Goal: Task Accomplishment & Management: Manage account settings

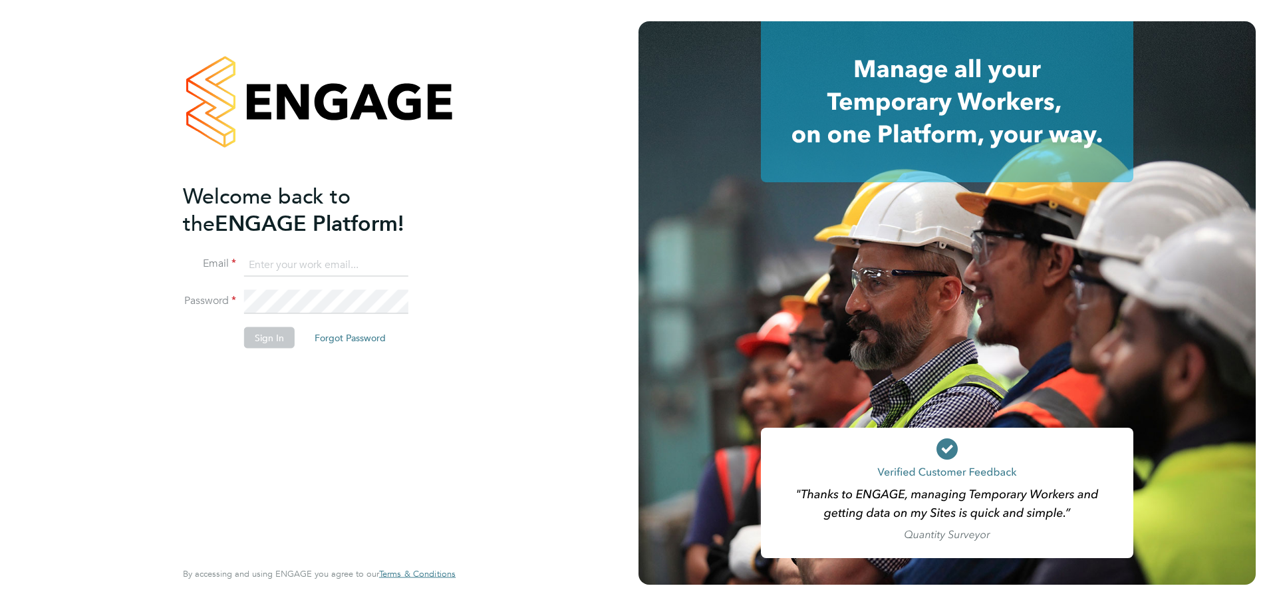
type input "[PERSON_NAME][EMAIL_ADDRESS][PERSON_NAME][DOMAIN_NAME]"
click at [263, 331] on button "Sign In" at bounding box center [269, 337] width 51 height 21
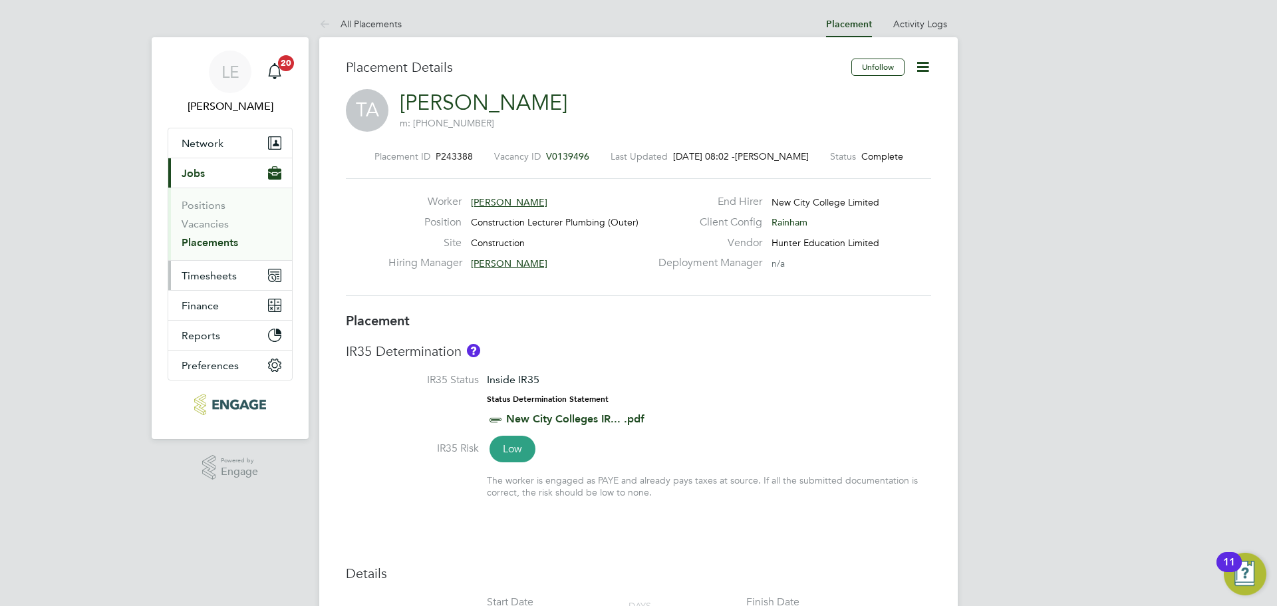
click at [228, 277] on span "Timesheets" at bounding box center [209, 275] width 55 height 13
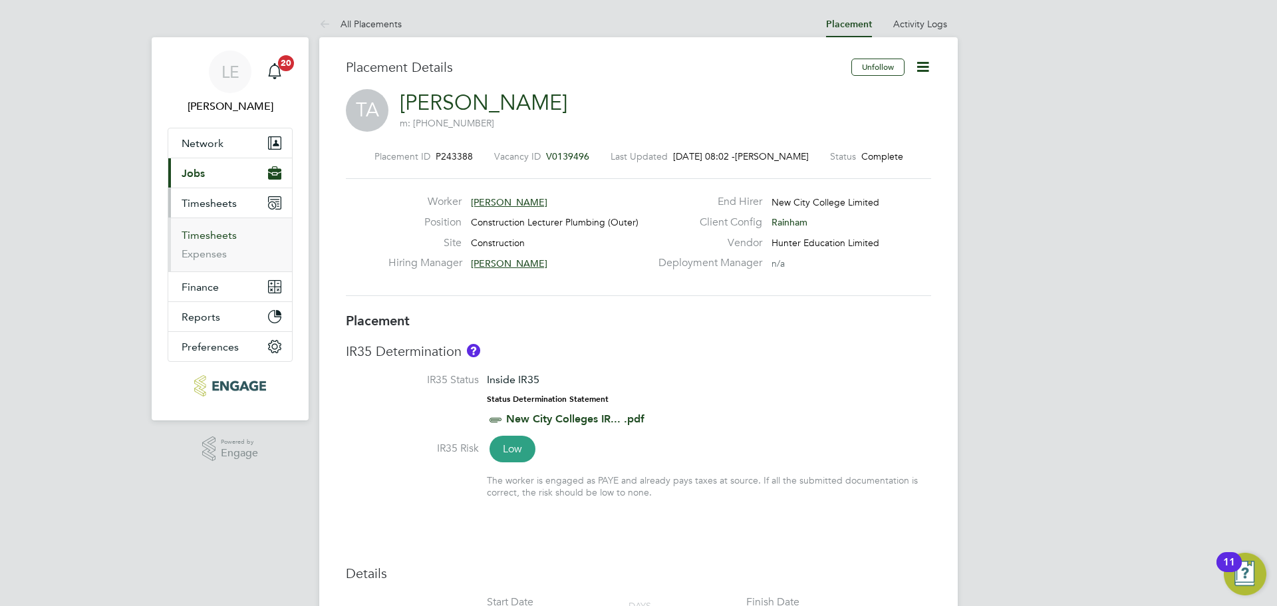
click at [218, 240] on link "Timesheets" at bounding box center [209, 235] width 55 height 13
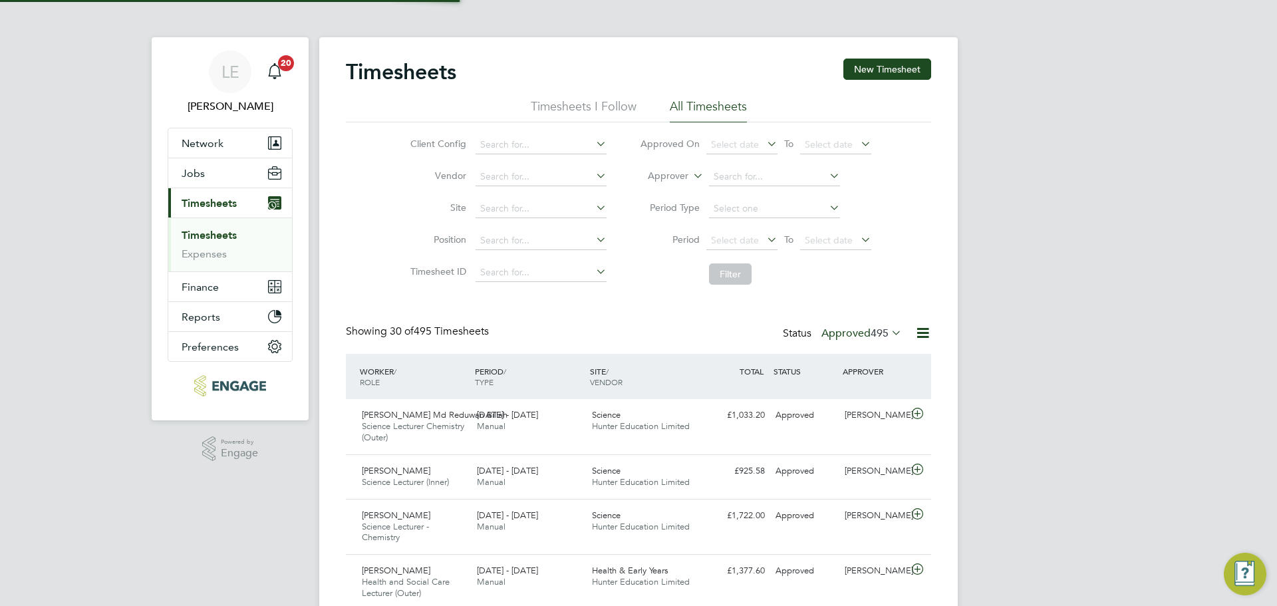
scroll to position [7, 7]
click at [832, 329] on label "Approved 495" at bounding box center [862, 333] width 81 height 13
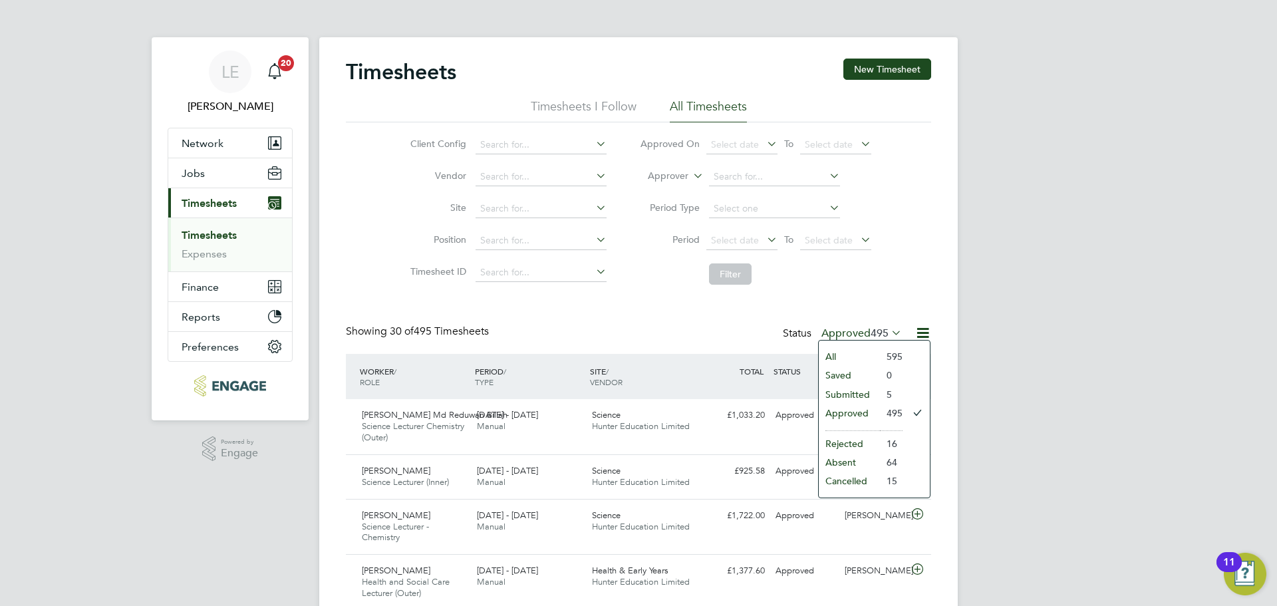
click at [840, 392] on li "Submitted" at bounding box center [849, 394] width 61 height 19
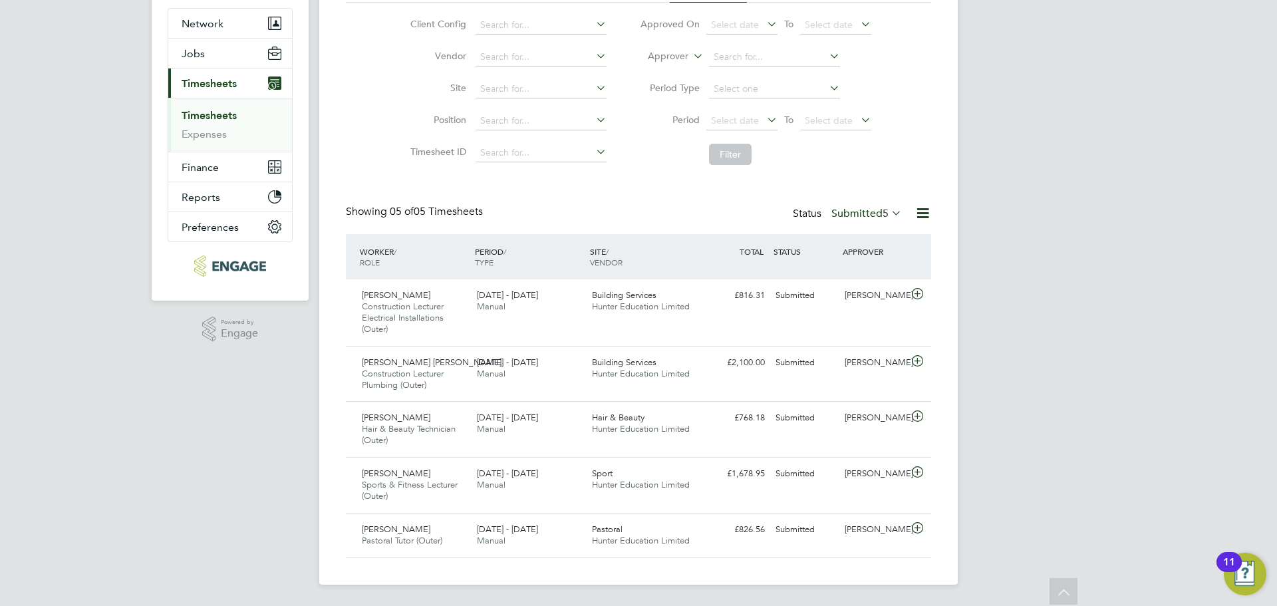
click at [887, 214] on span "5" at bounding box center [886, 213] width 6 height 13
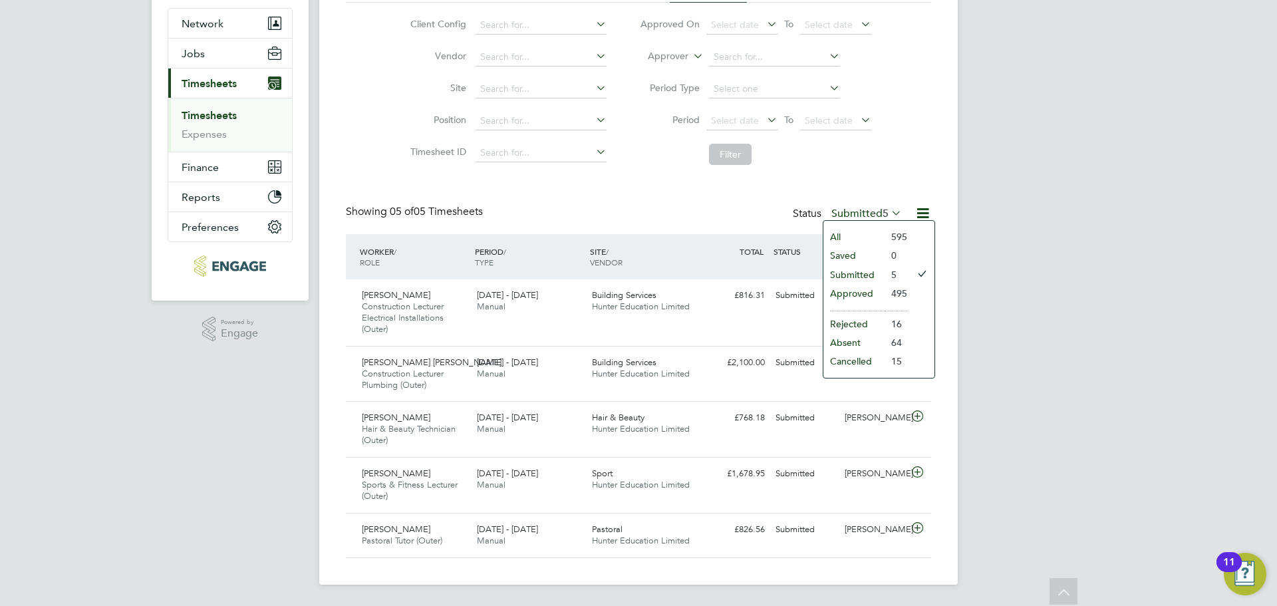
click at [855, 289] on li "Approved" at bounding box center [854, 293] width 61 height 19
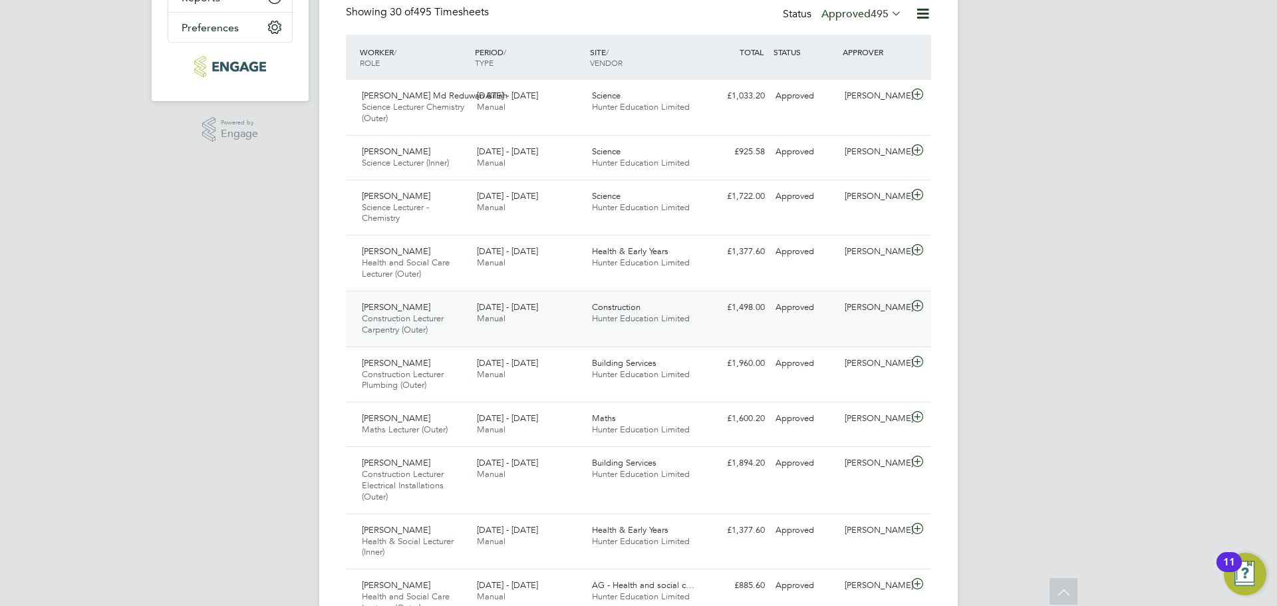
click at [917, 304] on icon at bounding box center [917, 306] width 17 height 11
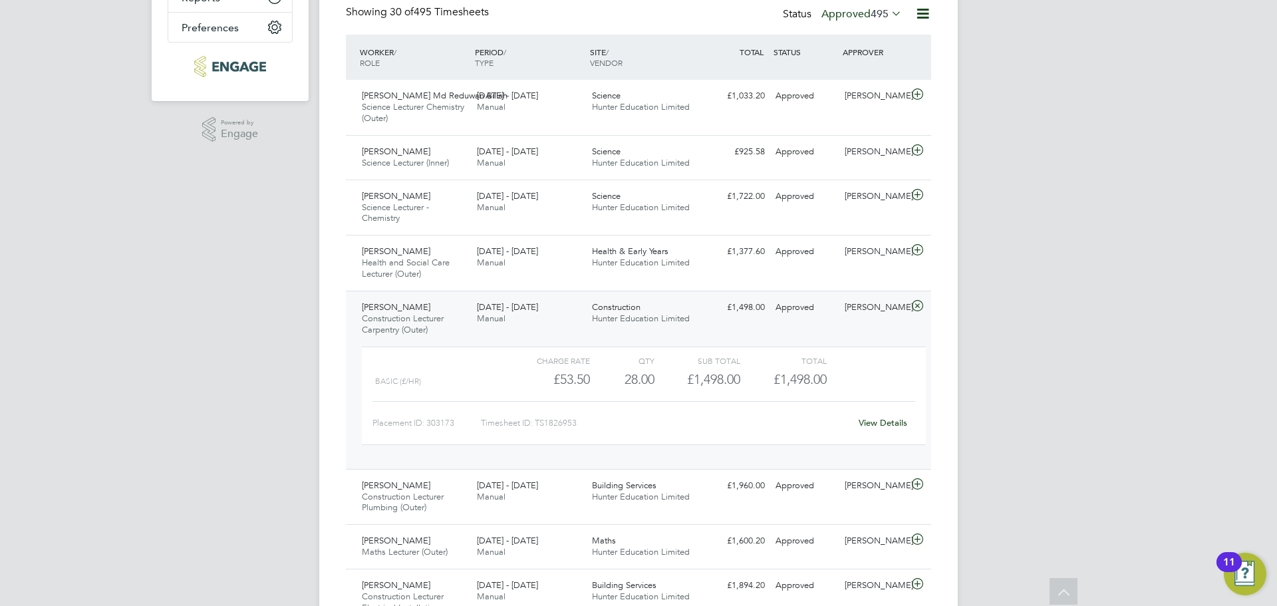
click at [920, 306] on icon at bounding box center [917, 306] width 17 height 11
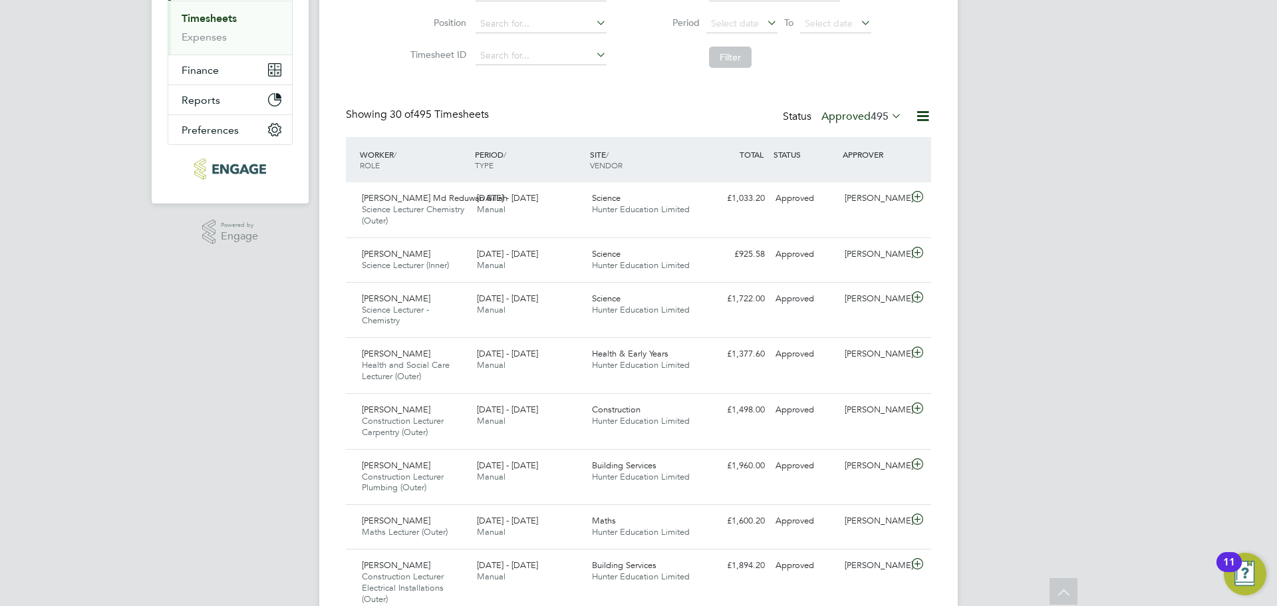
scroll to position [120, 0]
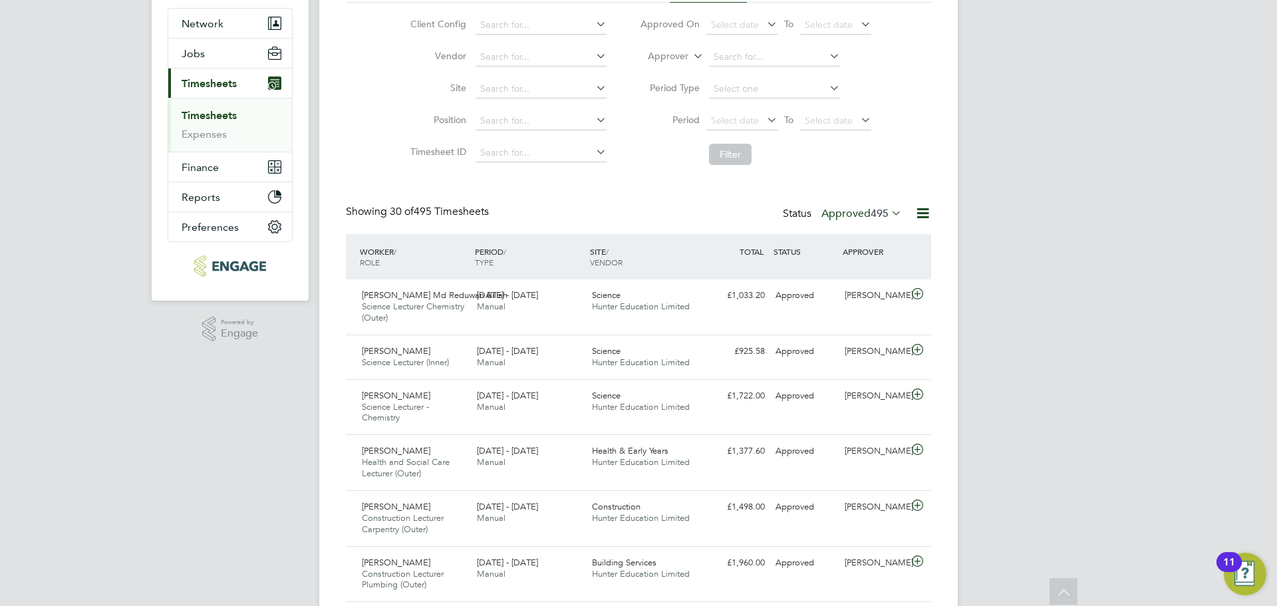
click at [216, 116] on link "Timesheets" at bounding box center [209, 115] width 55 height 13
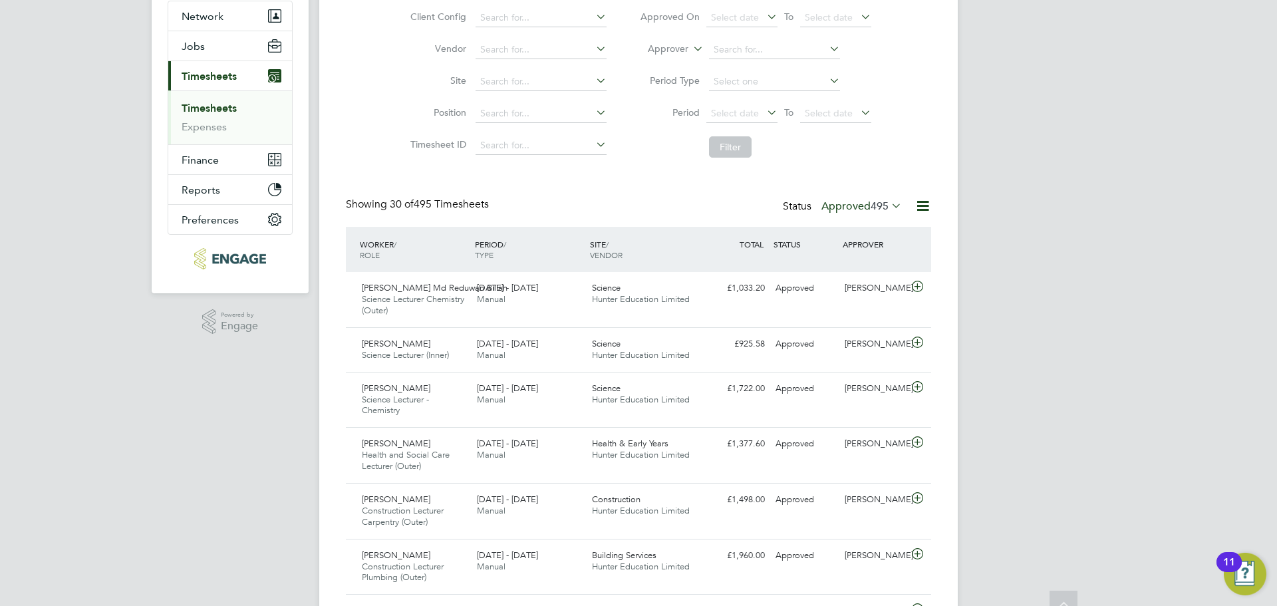
scroll to position [133, 0]
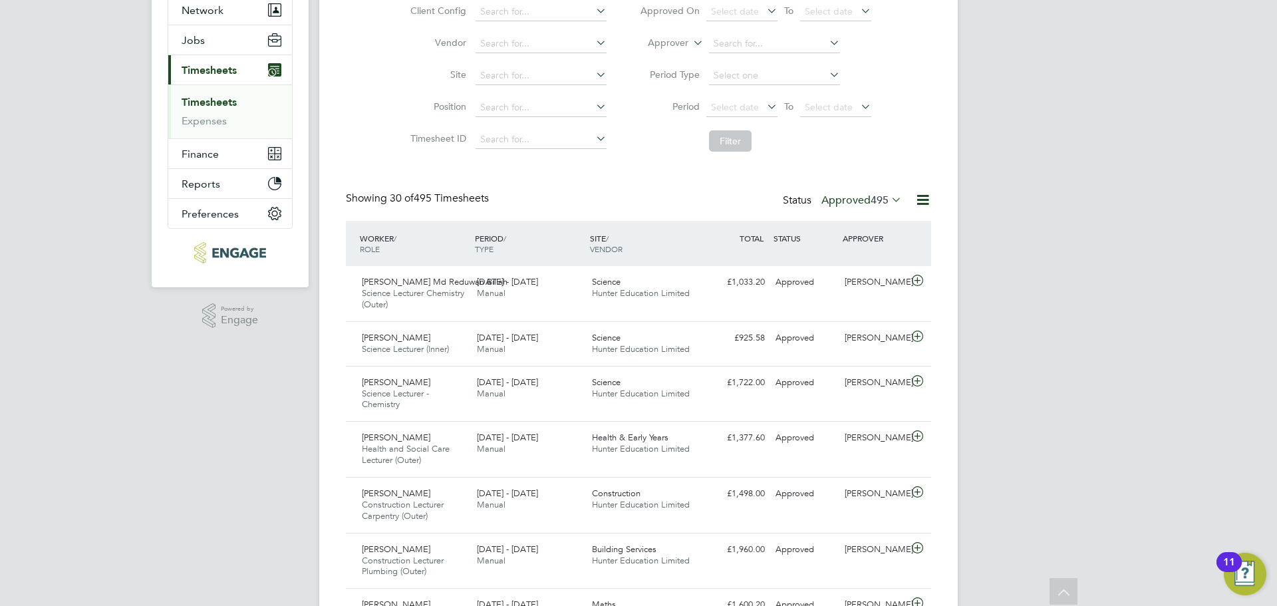
click at [844, 199] on label "Approved 495" at bounding box center [862, 200] width 81 height 13
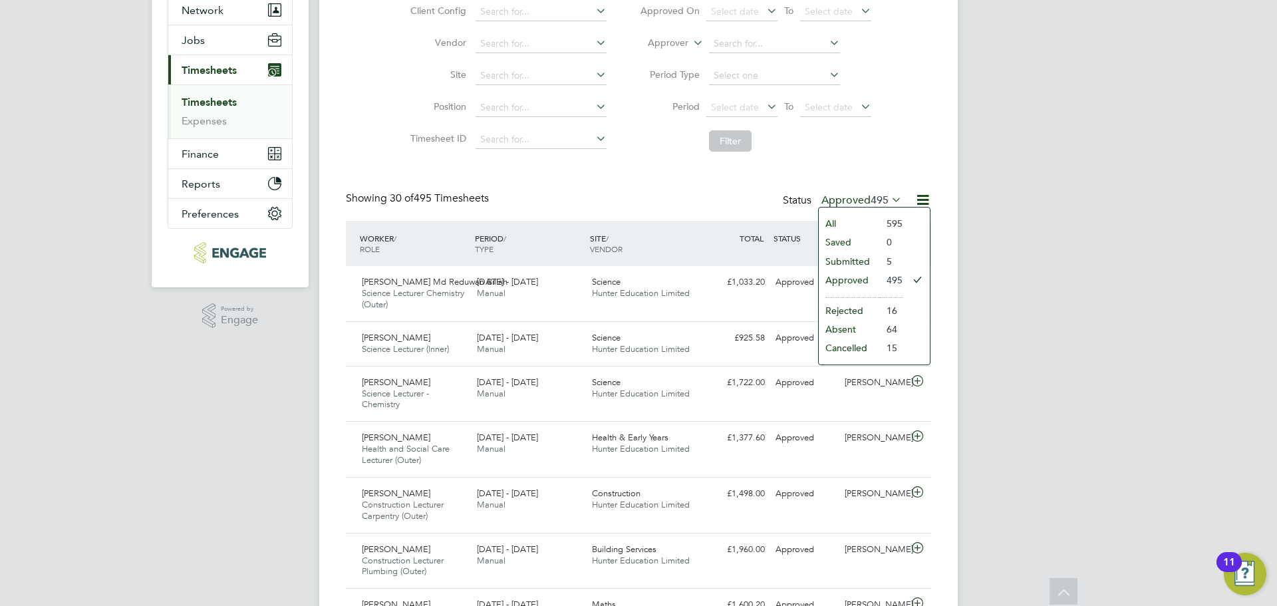
click at [869, 268] on li "Submitted" at bounding box center [849, 261] width 61 height 19
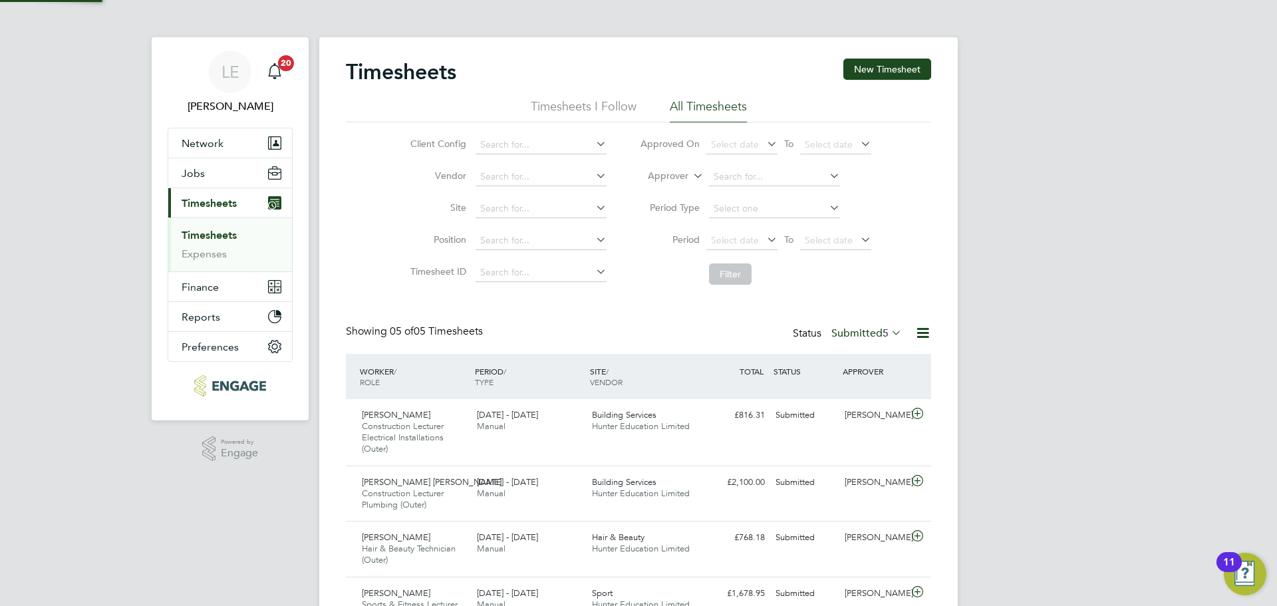
scroll to position [7, 7]
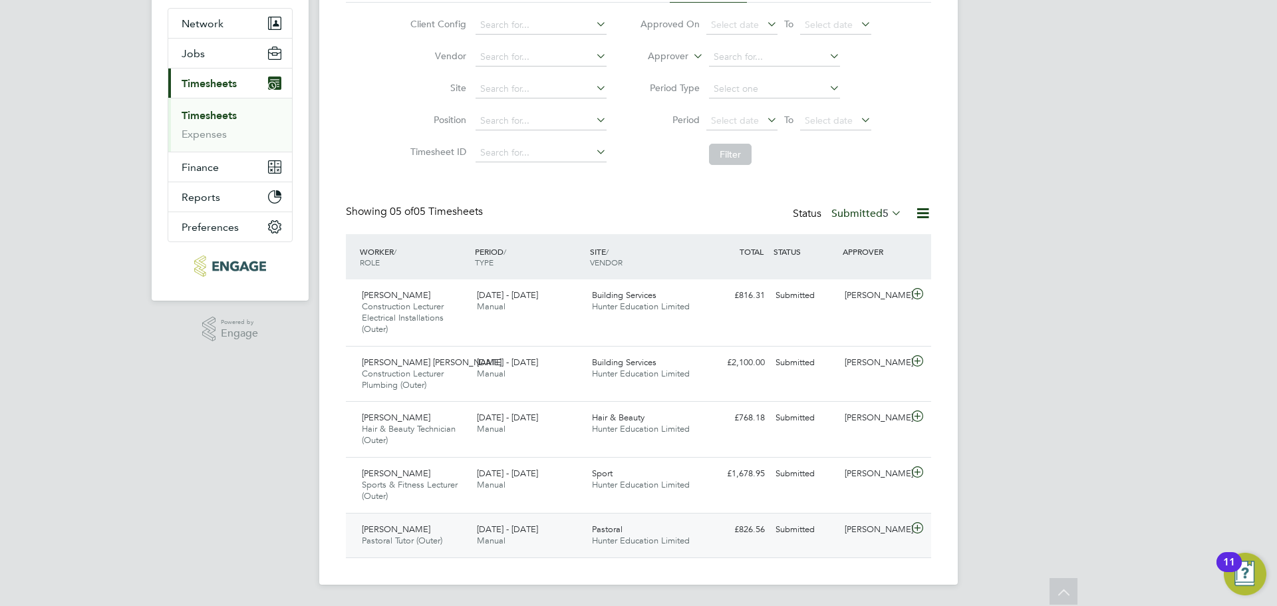
click at [915, 533] on icon at bounding box center [917, 528] width 17 height 11
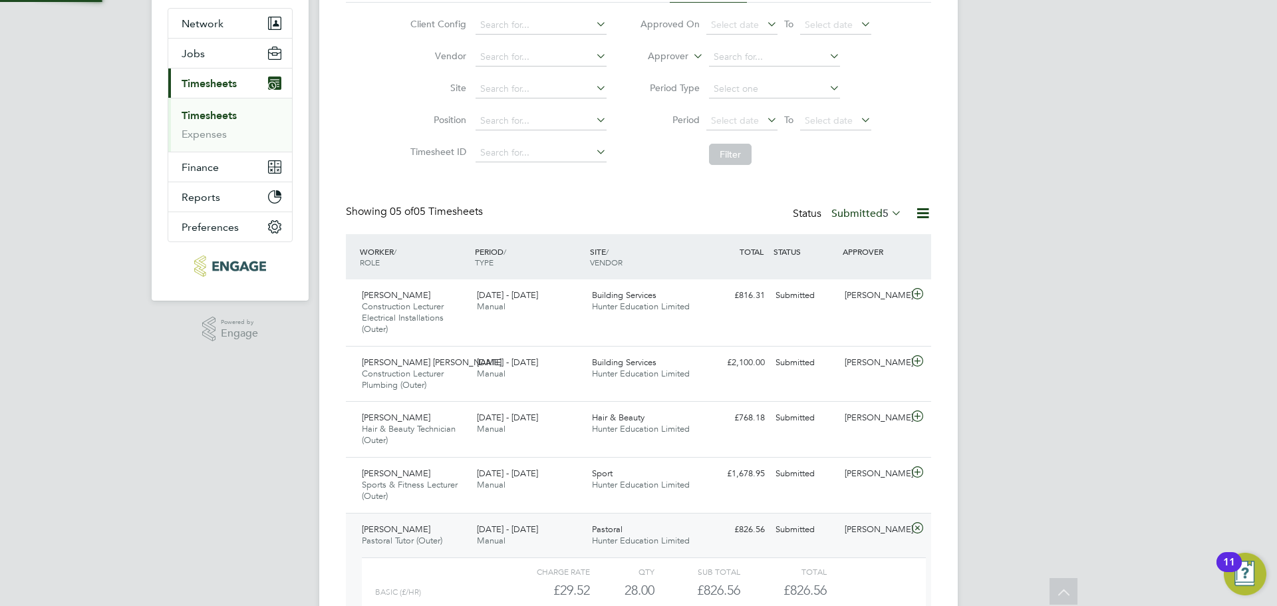
scroll to position [242, 0]
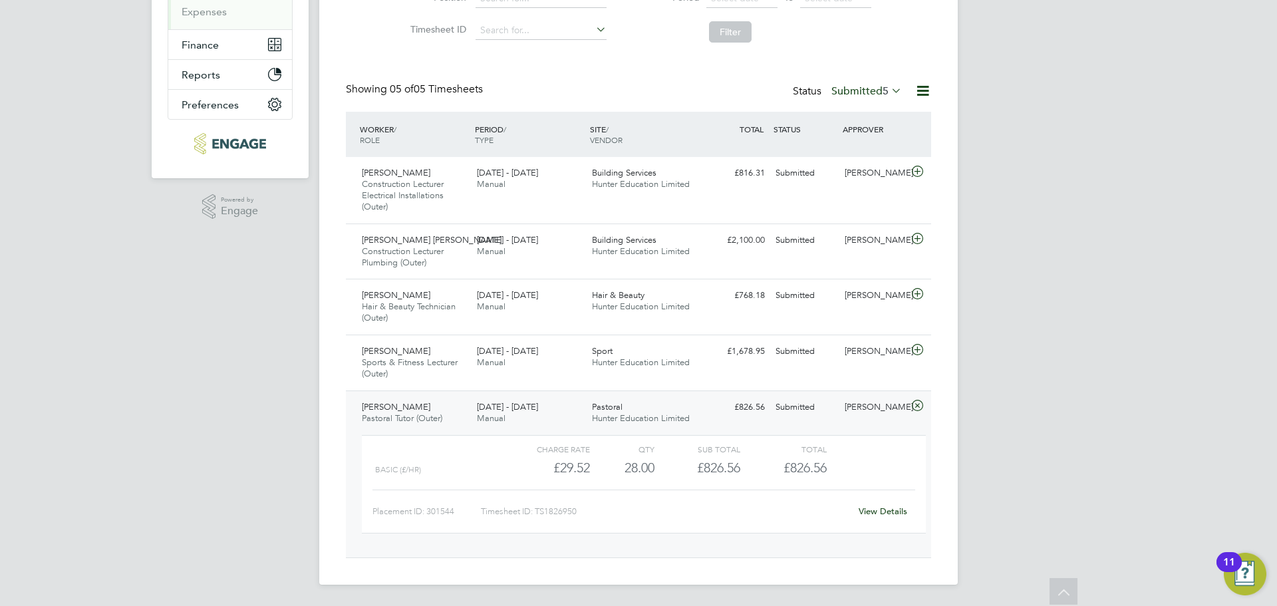
click at [559, 412] on div "15 - 21 Sep 2025 Manual" at bounding box center [529, 413] width 115 height 33
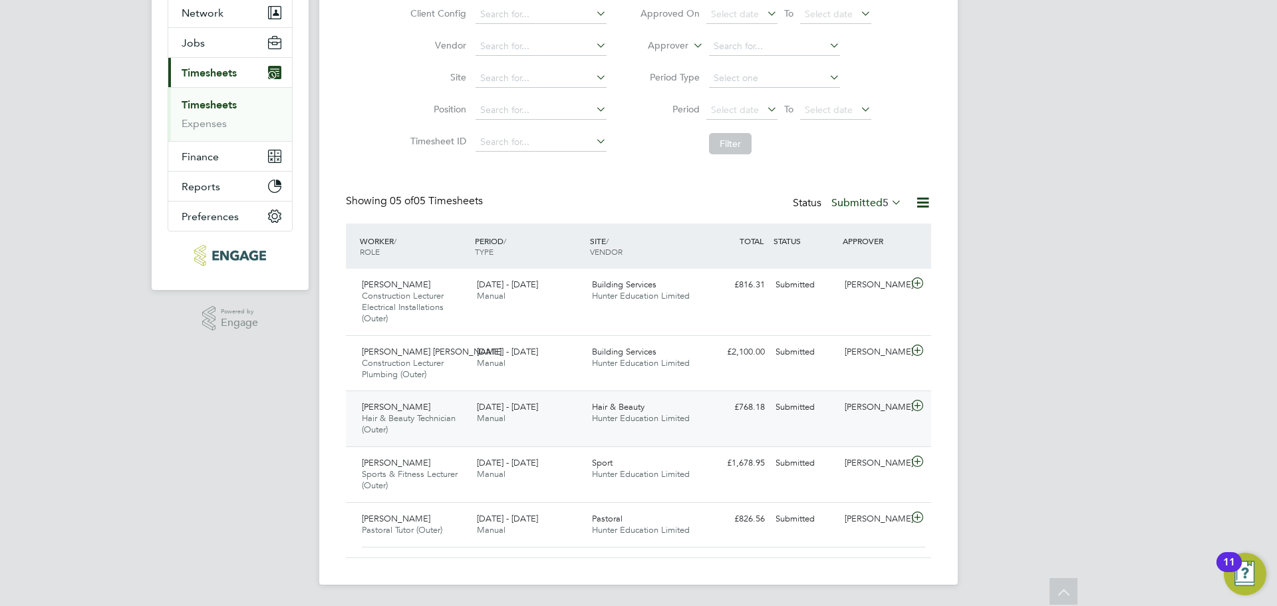
scroll to position [120, 0]
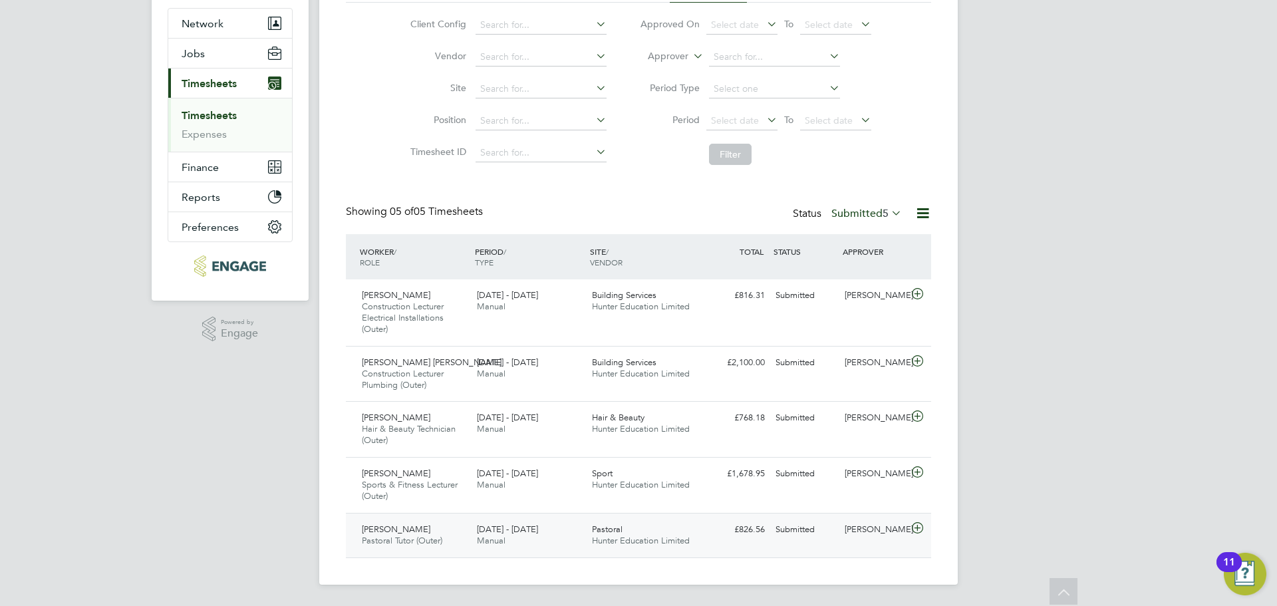
click at [558, 524] on div "15 - 21 Sep 2025 Manual" at bounding box center [529, 535] width 115 height 33
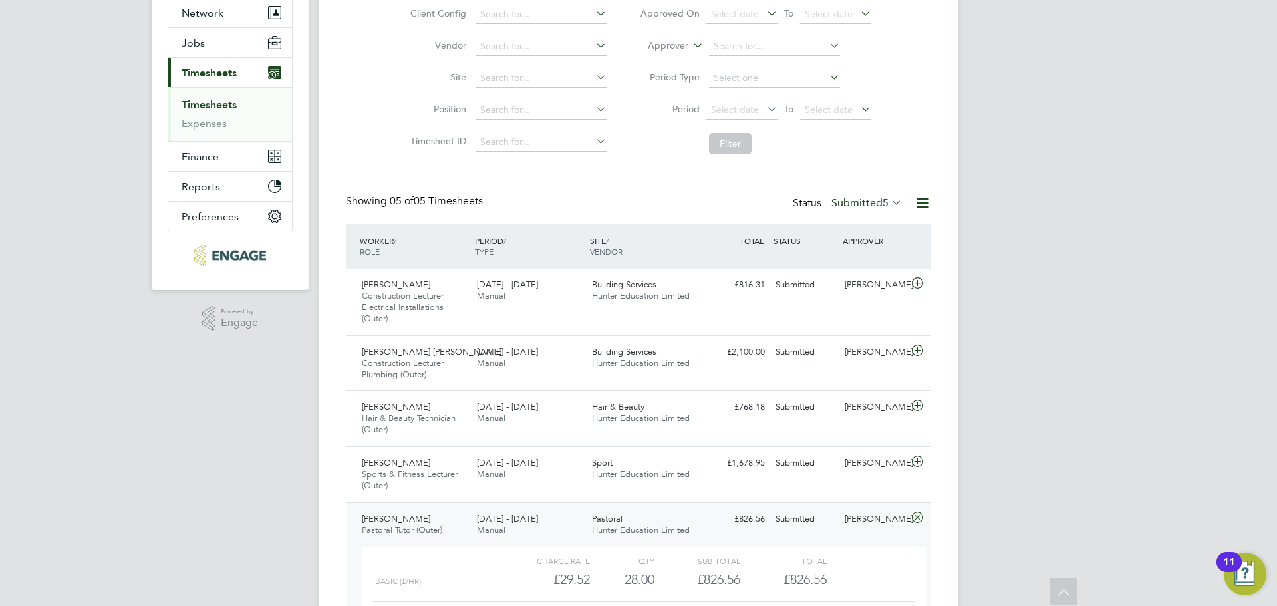
click at [558, 525] on div "15 - 21 Sep 2025 Manual" at bounding box center [529, 524] width 115 height 33
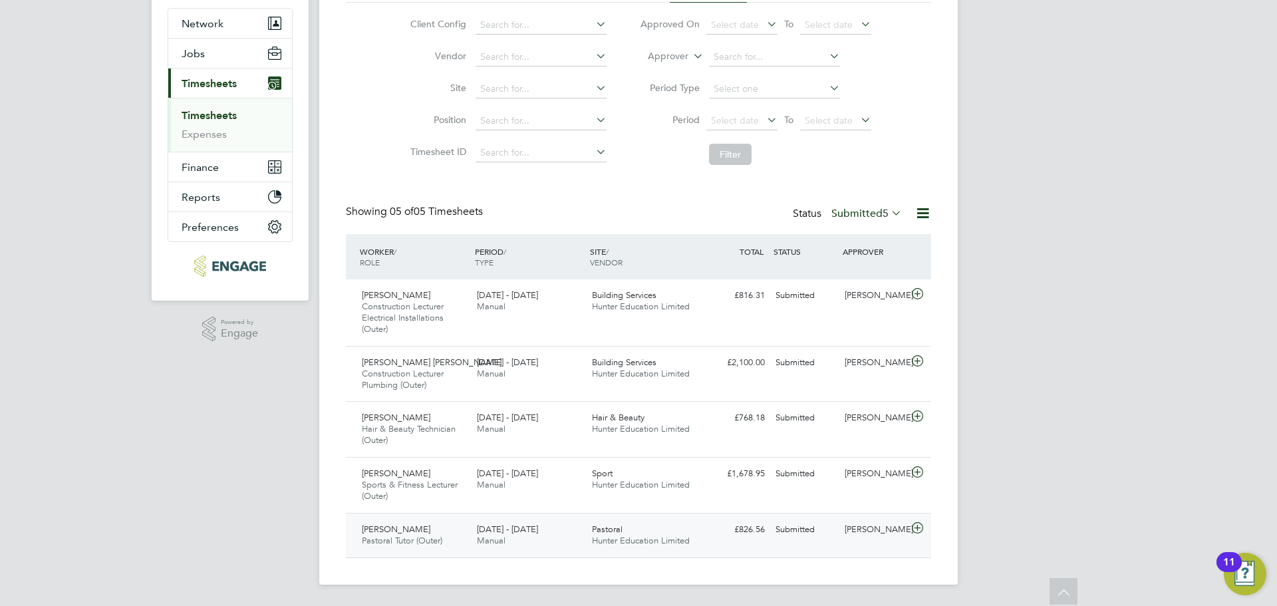
click at [729, 530] on div "£826.56 Submitted" at bounding box center [735, 530] width 69 height 22
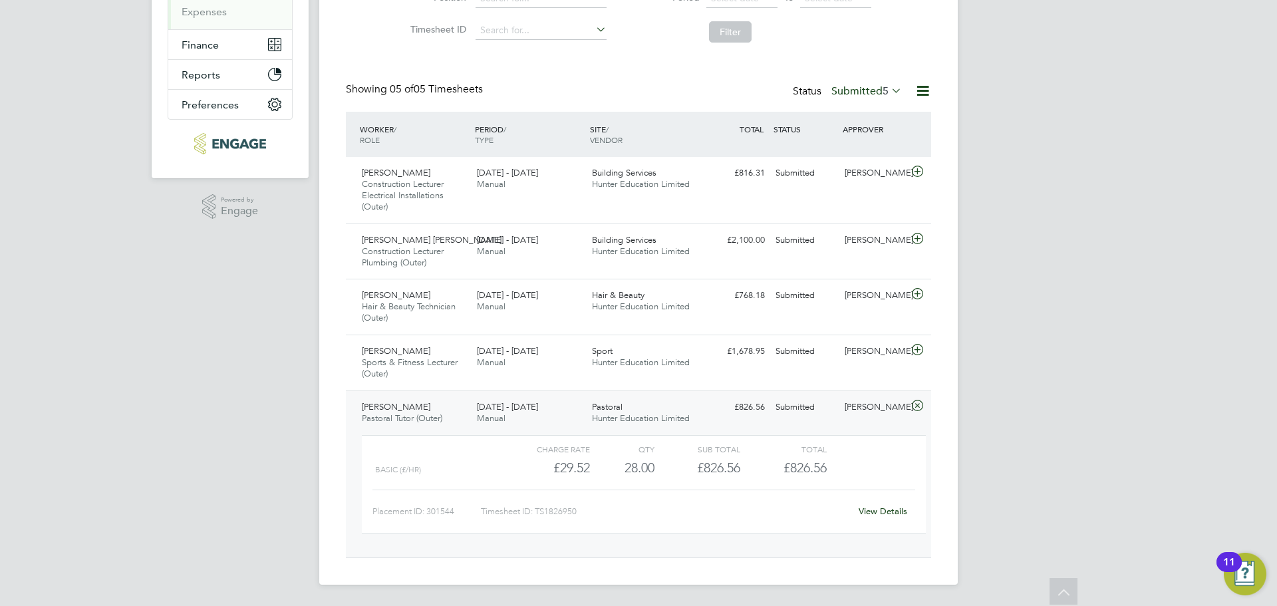
click at [882, 506] on link "View Details" at bounding box center [883, 511] width 49 height 11
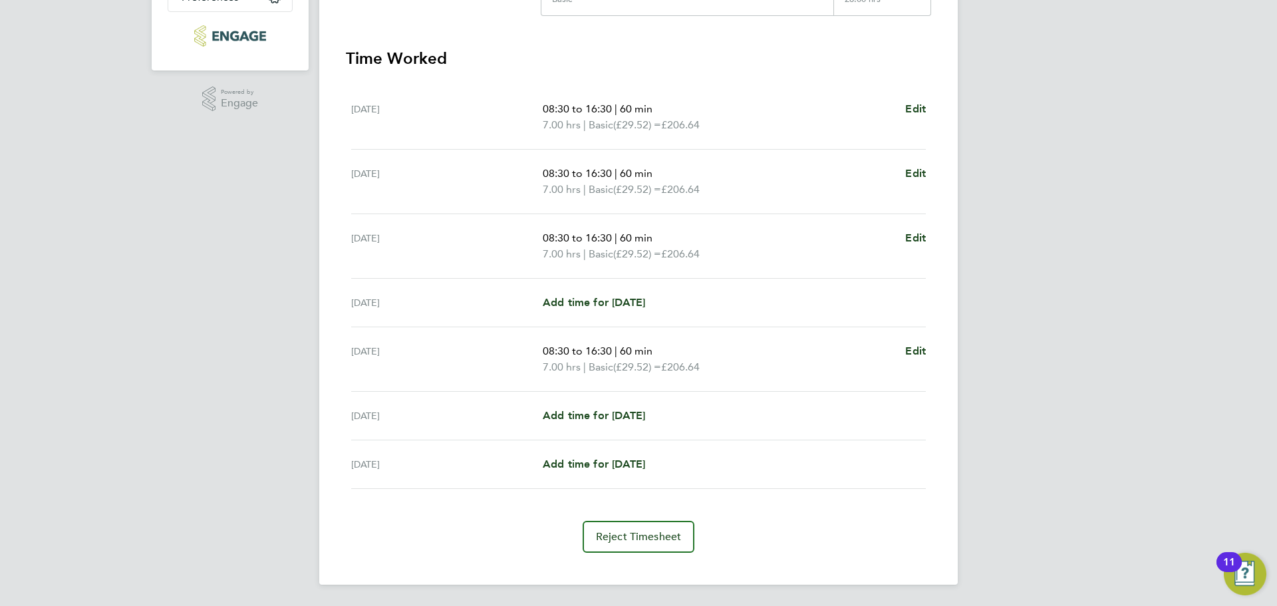
scroll to position [17, 0]
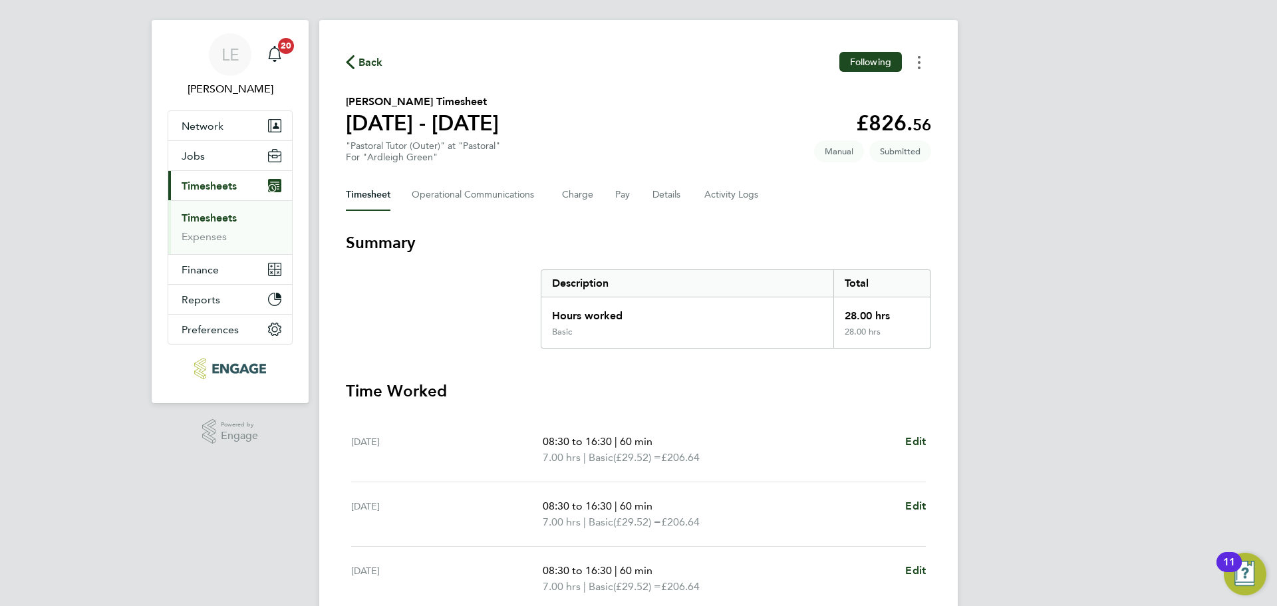
click at [924, 61] on button "Timesheets Menu" at bounding box center [919, 62] width 24 height 21
drag, startPoint x: 482, startPoint y: 252, endPoint x: 477, endPoint y: 241, distance: 12.5
click at [482, 252] on h3 "Summary" at bounding box center [638, 242] width 585 height 21
click at [474, 199] on Communications-tab "Operational Communications" at bounding box center [476, 195] width 129 height 32
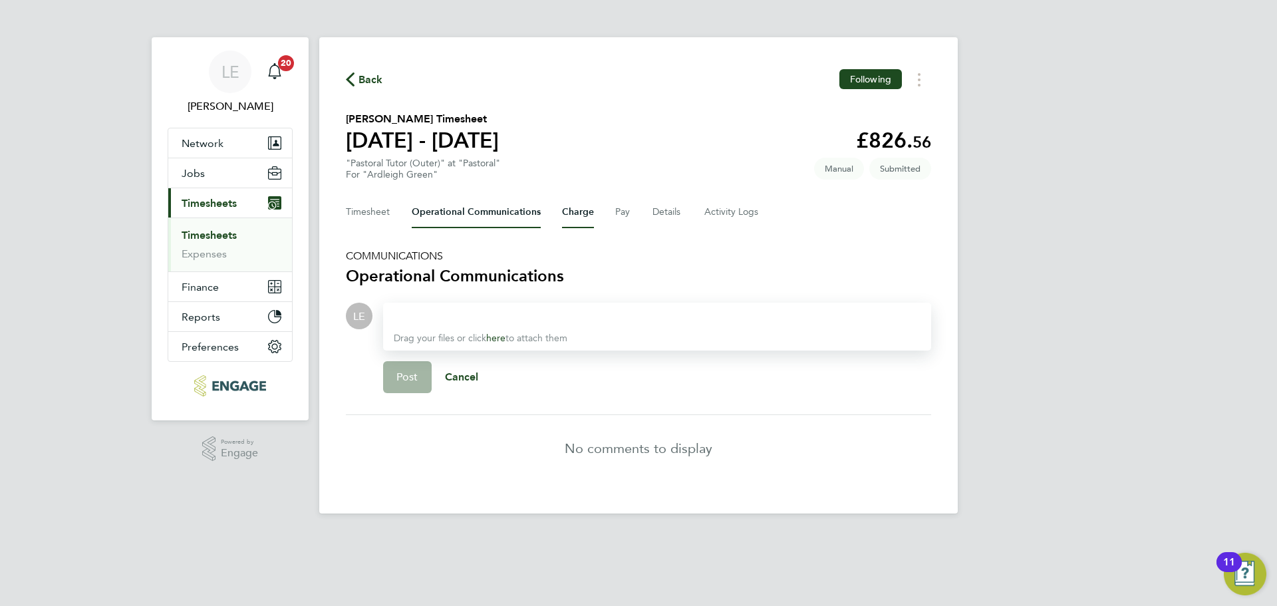
click at [580, 210] on button "Charge" at bounding box center [578, 212] width 32 height 32
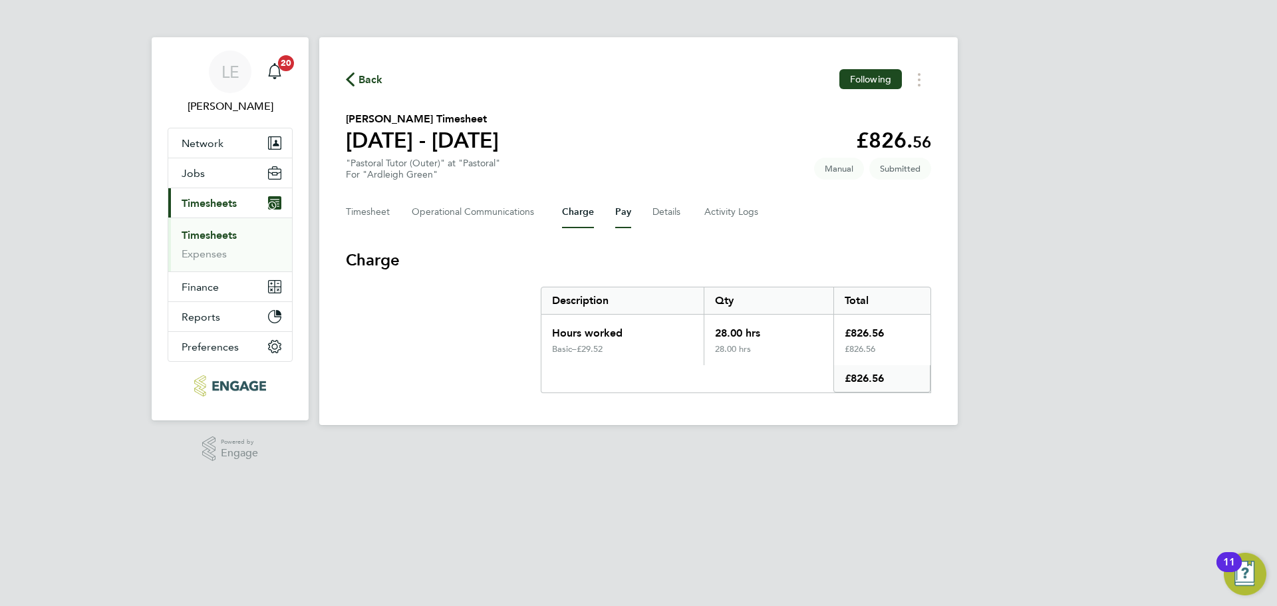
click at [615, 210] on button "Pay" at bounding box center [623, 212] width 16 height 32
click at [668, 212] on button "Details" at bounding box center [668, 212] width 31 height 32
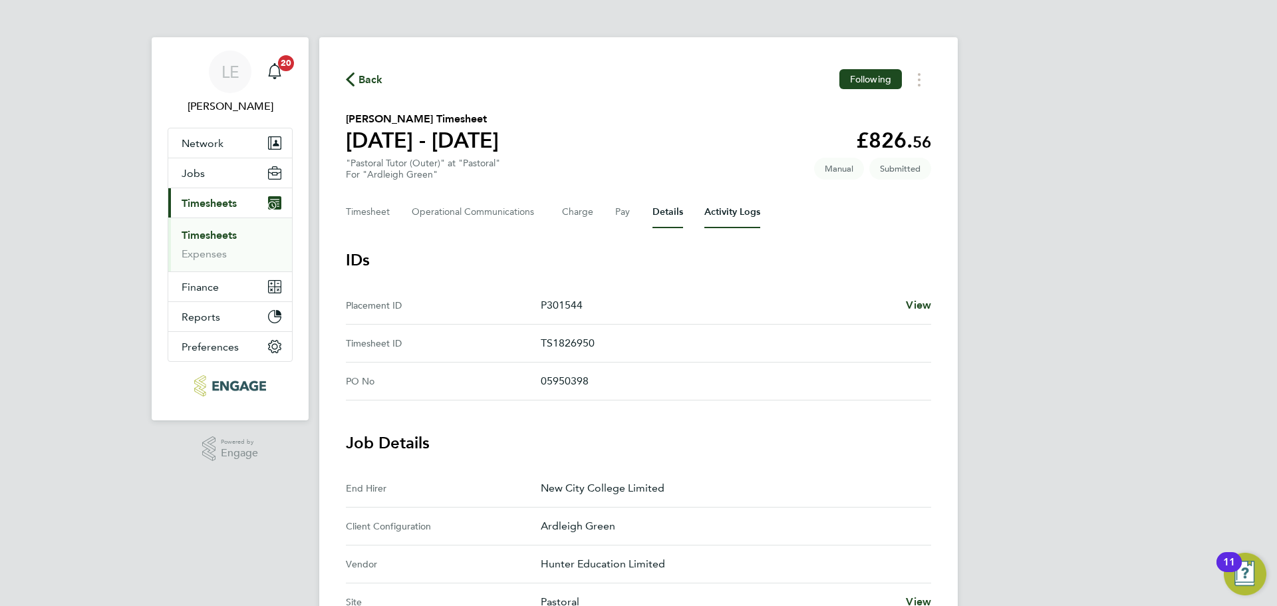
drag, startPoint x: 737, startPoint y: 212, endPoint x: 719, endPoint y: 214, distance: 18.0
click at [737, 212] on Logs-tab "Activity Logs" at bounding box center [733, 212] width 56 height 32
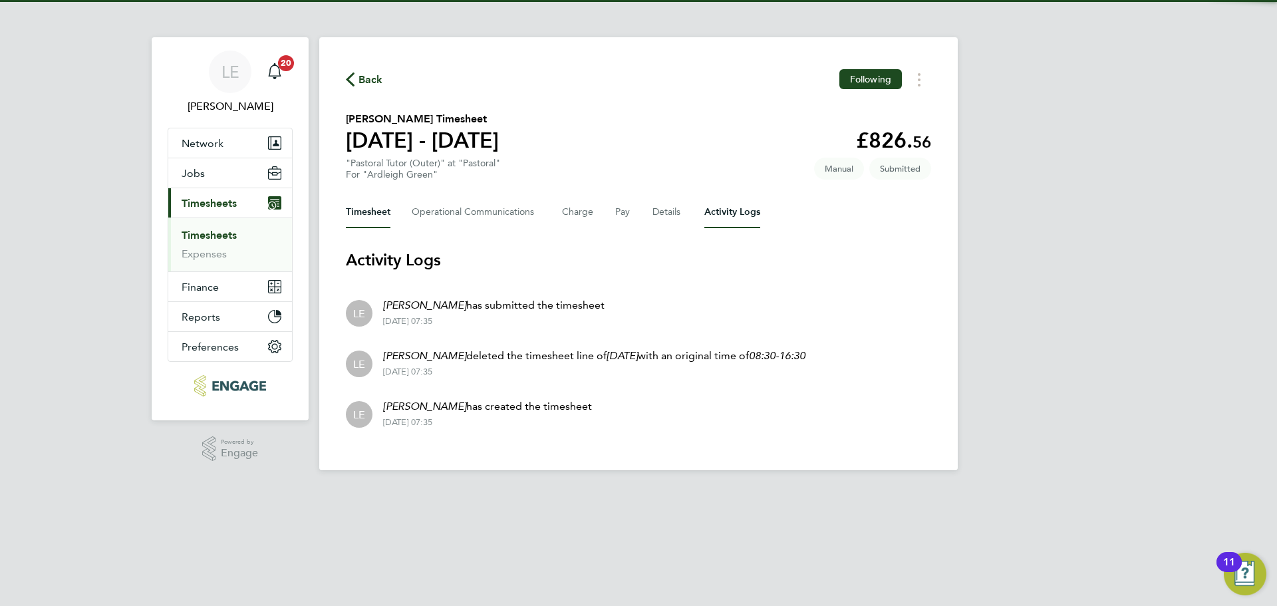
click at [379, 216] on button "Timesheet" at bounding box center [368, 212] width 45 height 32
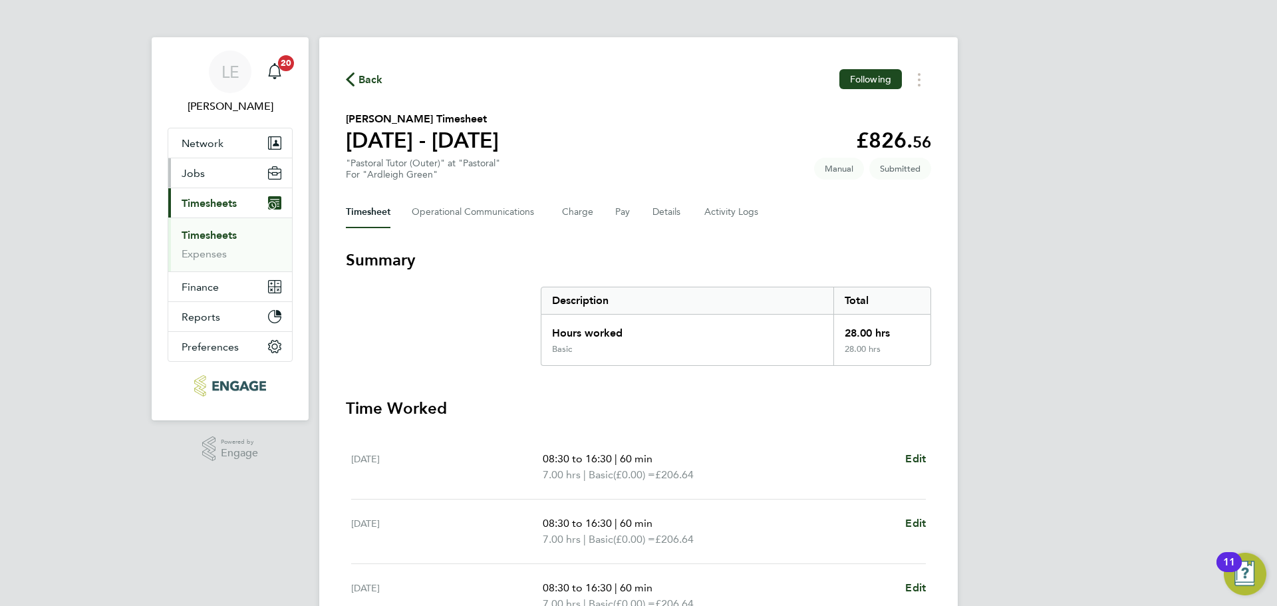
click at [208, 174] on button "Jobs" at bounding box center [230, 172] width 124 height 29
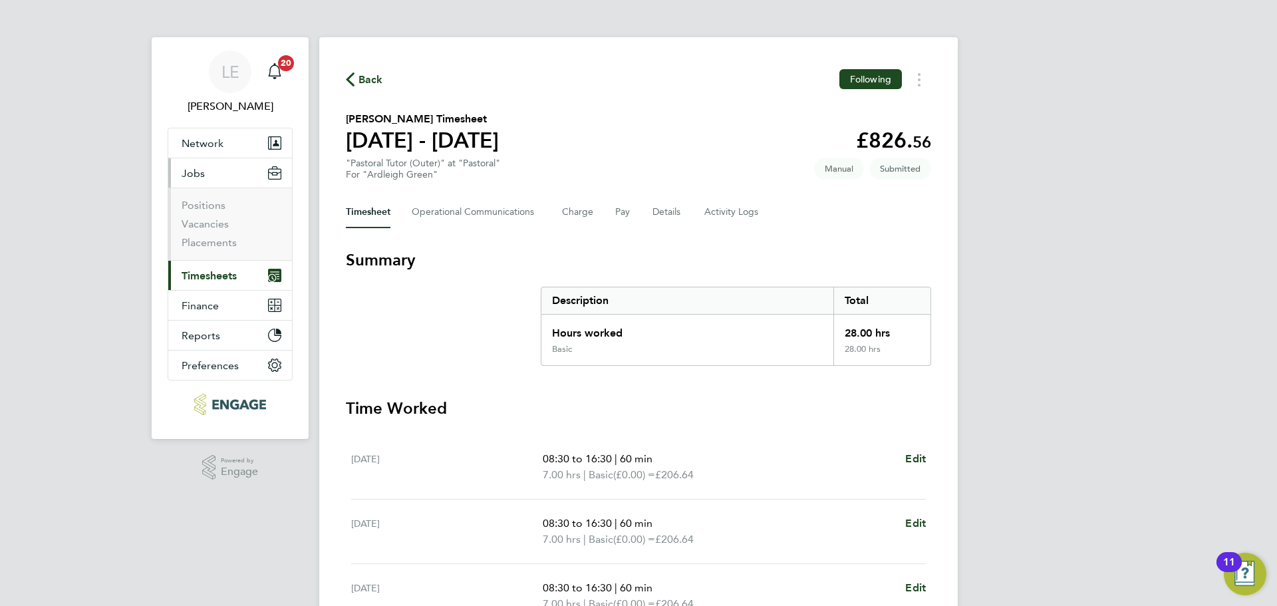
click at [199, 236] on li "Vacancies" at bounding box center [232, 227] width 100 height 19
click at [200, 238] on link "Placements" at bounding box center [209, 242] width 55 height 13
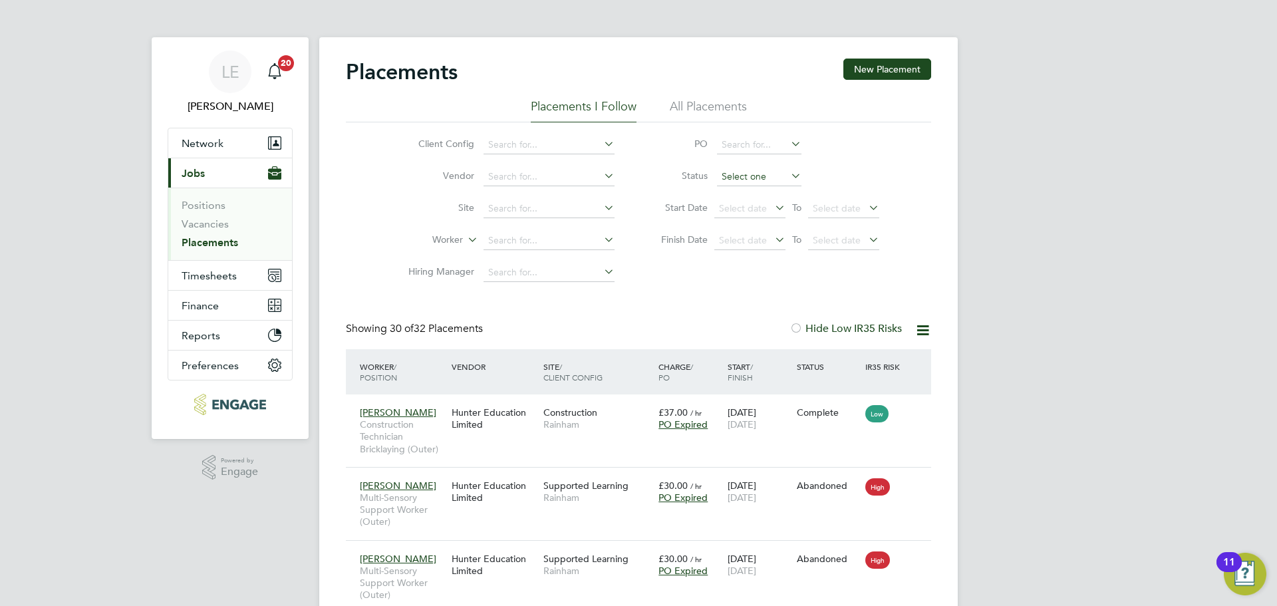
click at [766, 178] on input at bounding box center [759, 177] width 84 height 19
click at [758, 196] on li "Active" at bounding box center [760, 194] width 86 height 17
type input "Active"
click at [701, 103] on li "All Placements" at bounding box center [708, 110] width 77 height 24
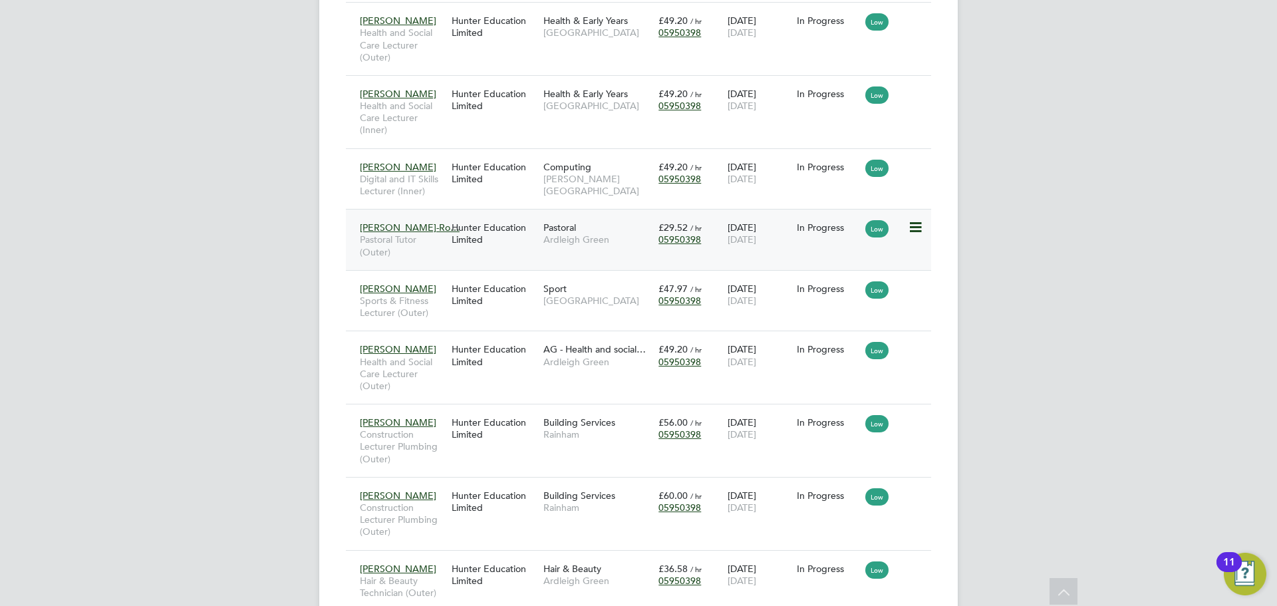
click at [524, 254] on div "Nadia Begum-Ro… Pastoral Tutor (Outer) Hunter Education Limited Pastoral Ardlei…" at bounding box center [638, 239] width 585 height 61
click at [517, 238] on div "Hunter Education Limited" at bounding box center [494, 233] width 92 height 37
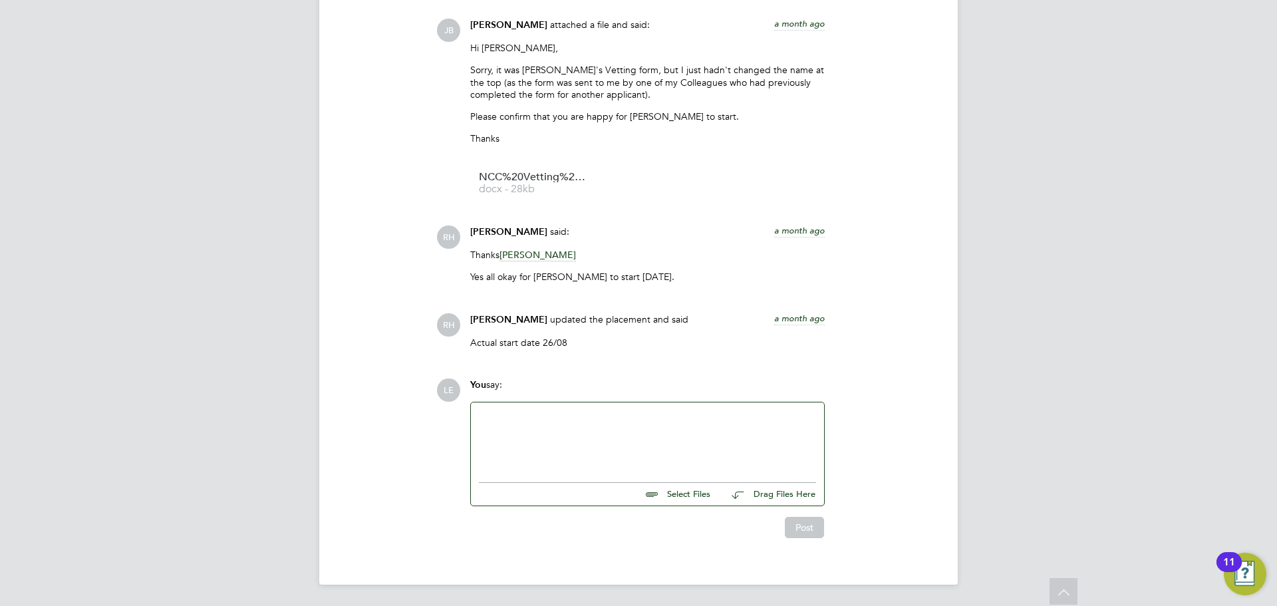
scroll to position [1885, 0]
click at [547, 426] on div at bounding box center [647, 438] width 337 height 57
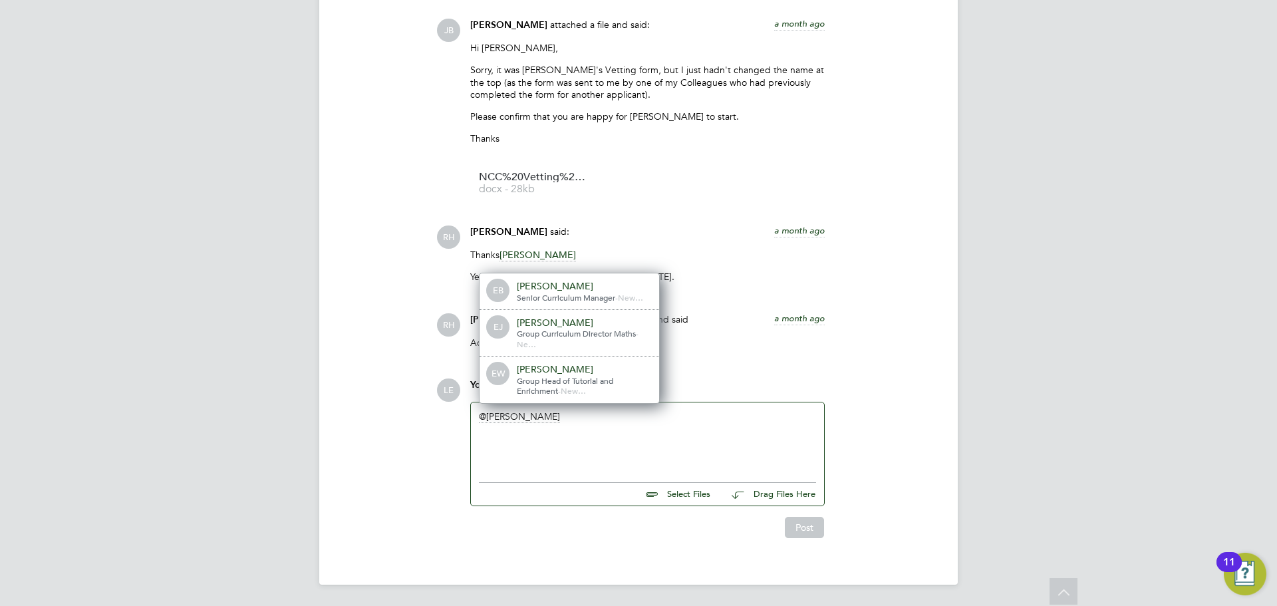
click at [551, 387] on span "Group Head of Tutorial and Enrichment" at bounding box center [565, 385] width 96 height 21
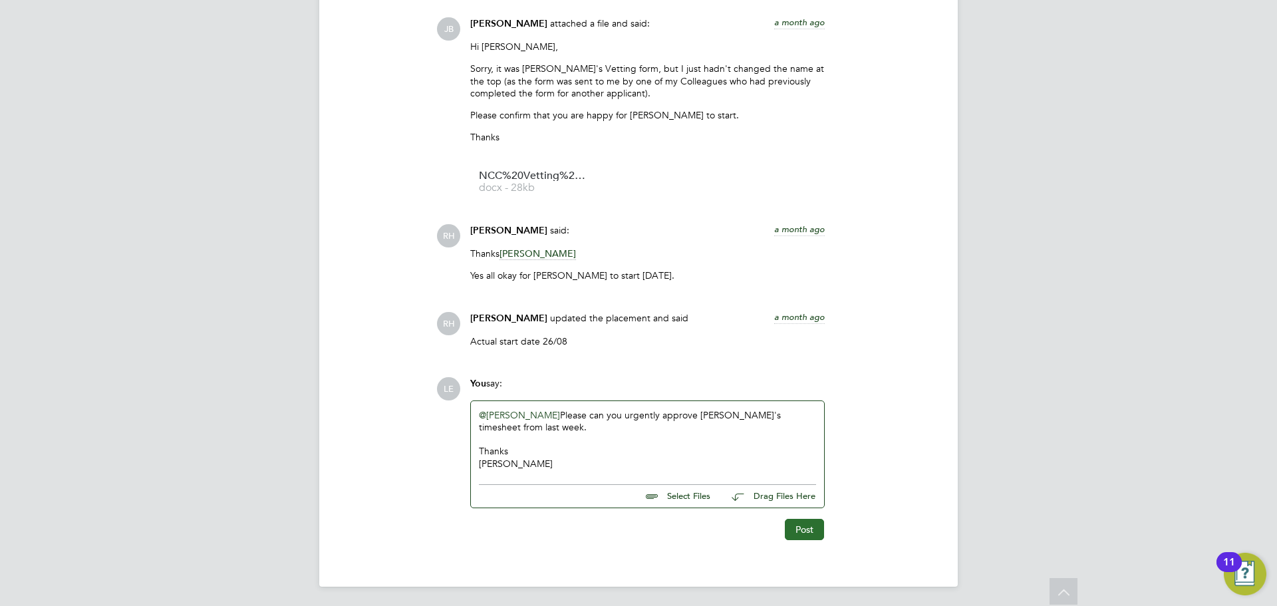
click at [792, 530] on button "Post" at bounding box center [804, 529] width 39 height 21
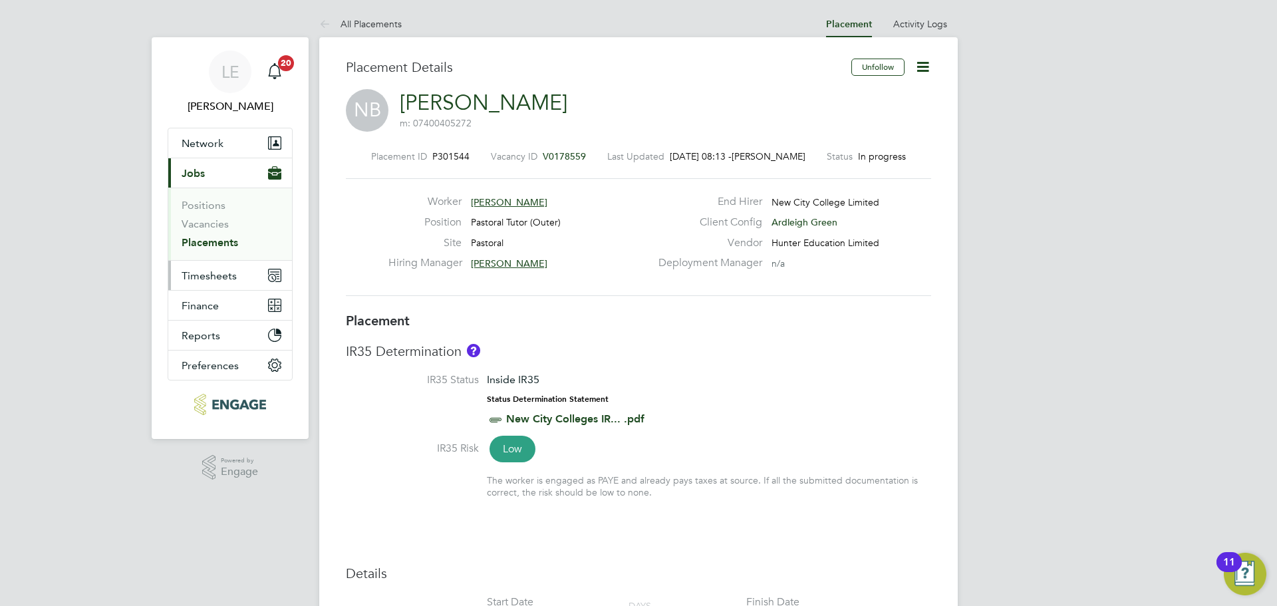
click at [216, 270] on span "Timesheets" at bounding box center [209, 275] width 55 height 13
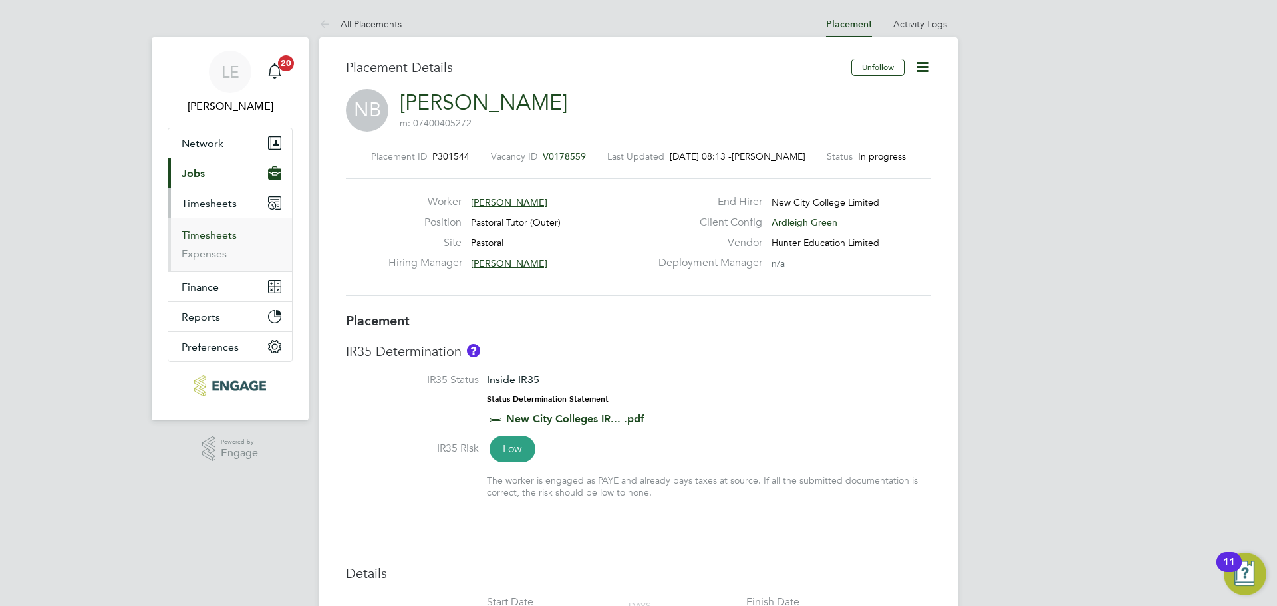
click at [216, 232] on link "Timesheets" at bounding box center [209, 235] width 55 height 13
